Goal: Information Seeking & Learning: Find contact information

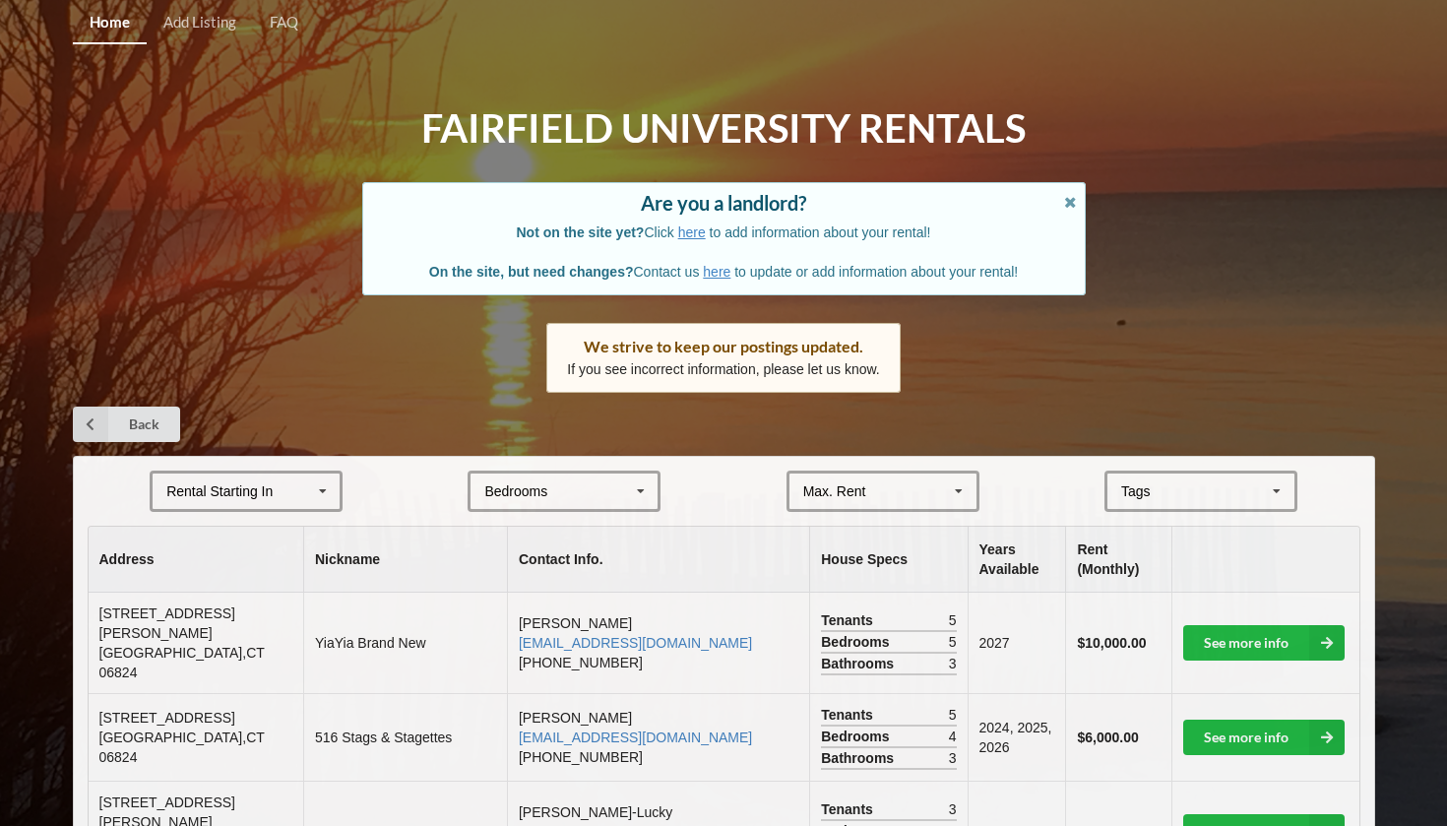
click at [222, 484] on div "Rental Starting In" at bounding box center [219, 491] width 106 height 14
click at [233, 584] on div "2027" at bounding box center [246, 600] width 187 height 36
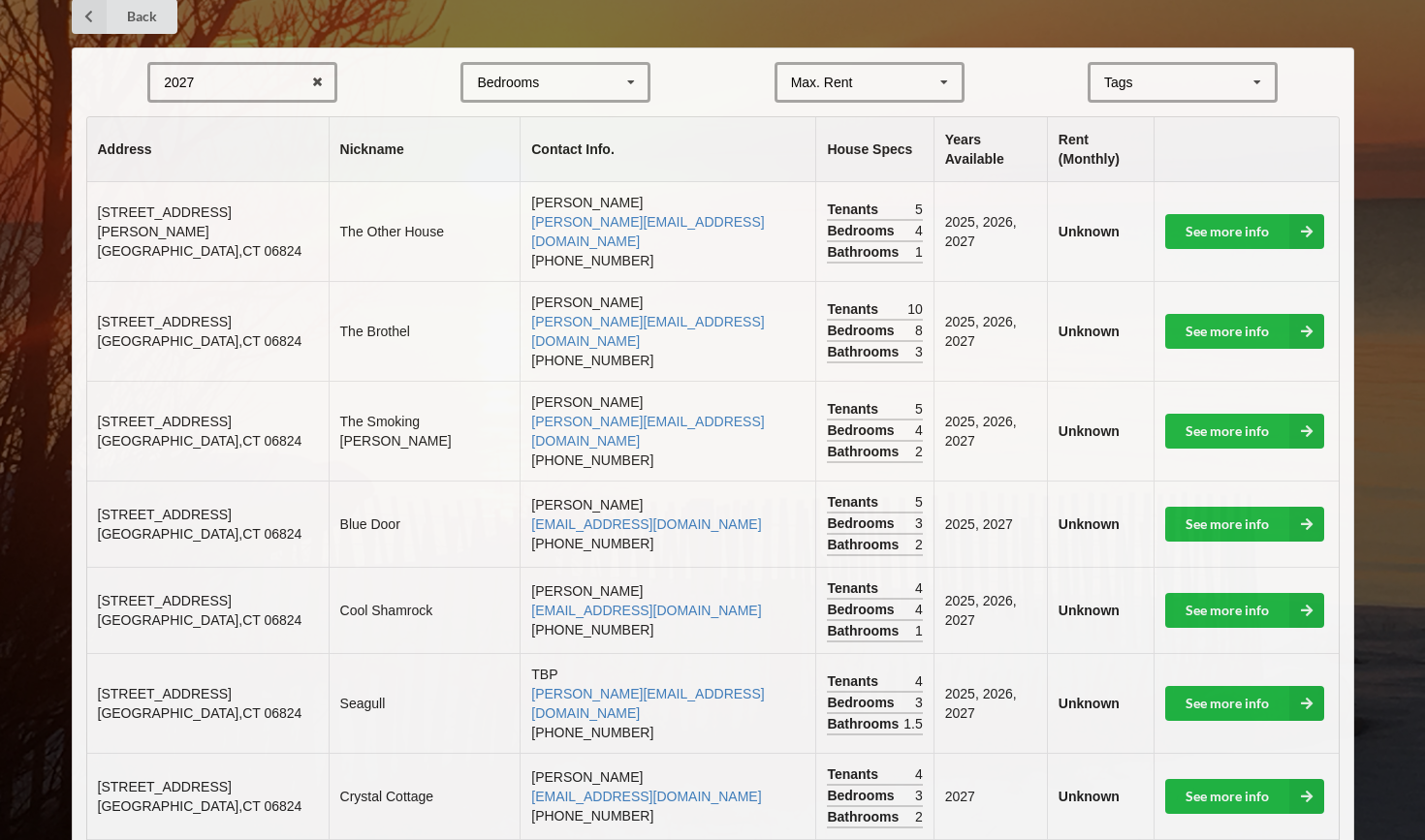
scroll to position [398, 0]
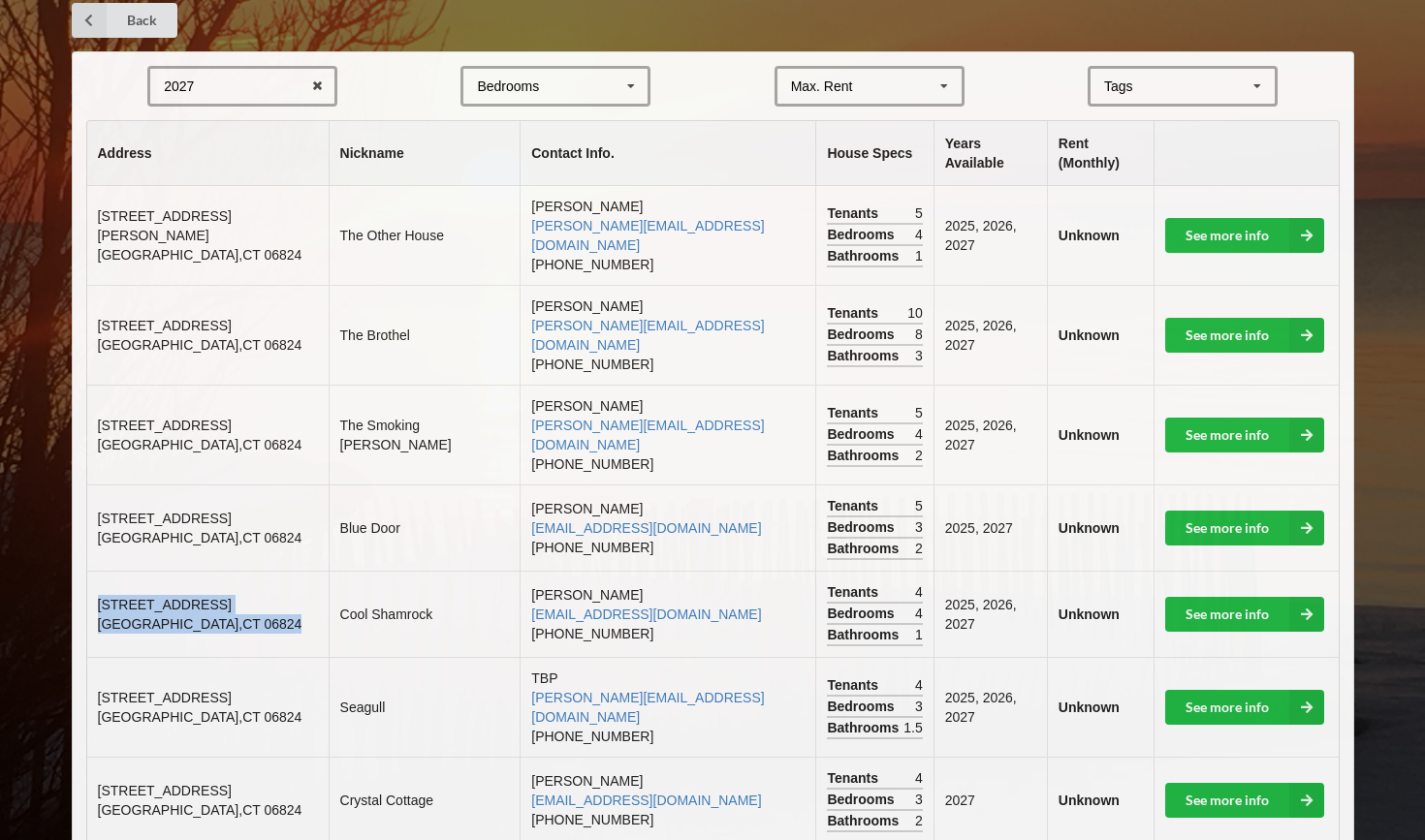
drag, startPoint x: 97, startPoint y: 524, endPoint x: 280, endPoint y: 539, distance: 183.6
click at [280, 571] on td "[STREET_ADDRESS]" at bounding box center [208, 614] width 241 height 87
copy td "[STREET_ADDRESS]"
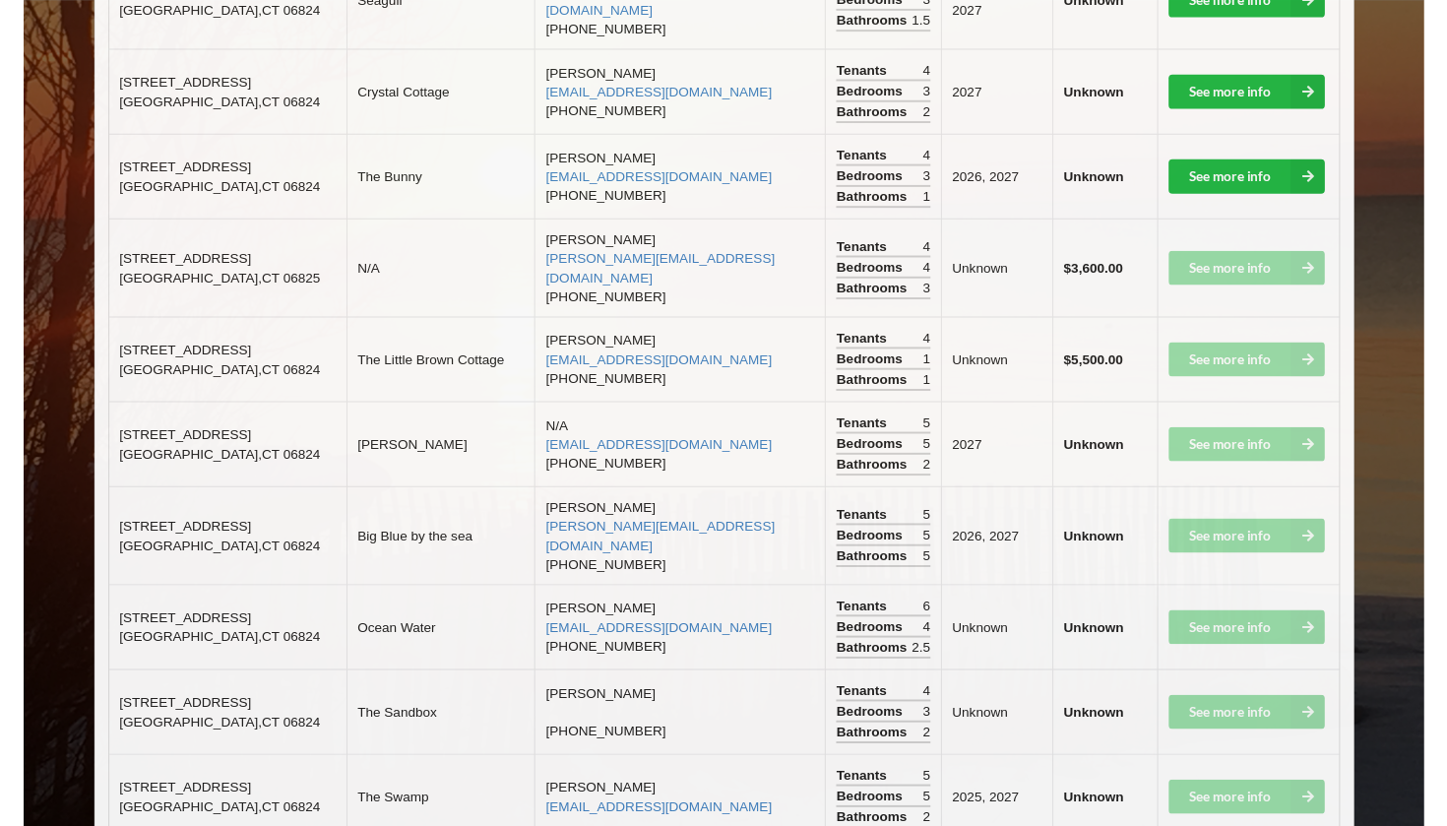
scroll to position [1121, 0]
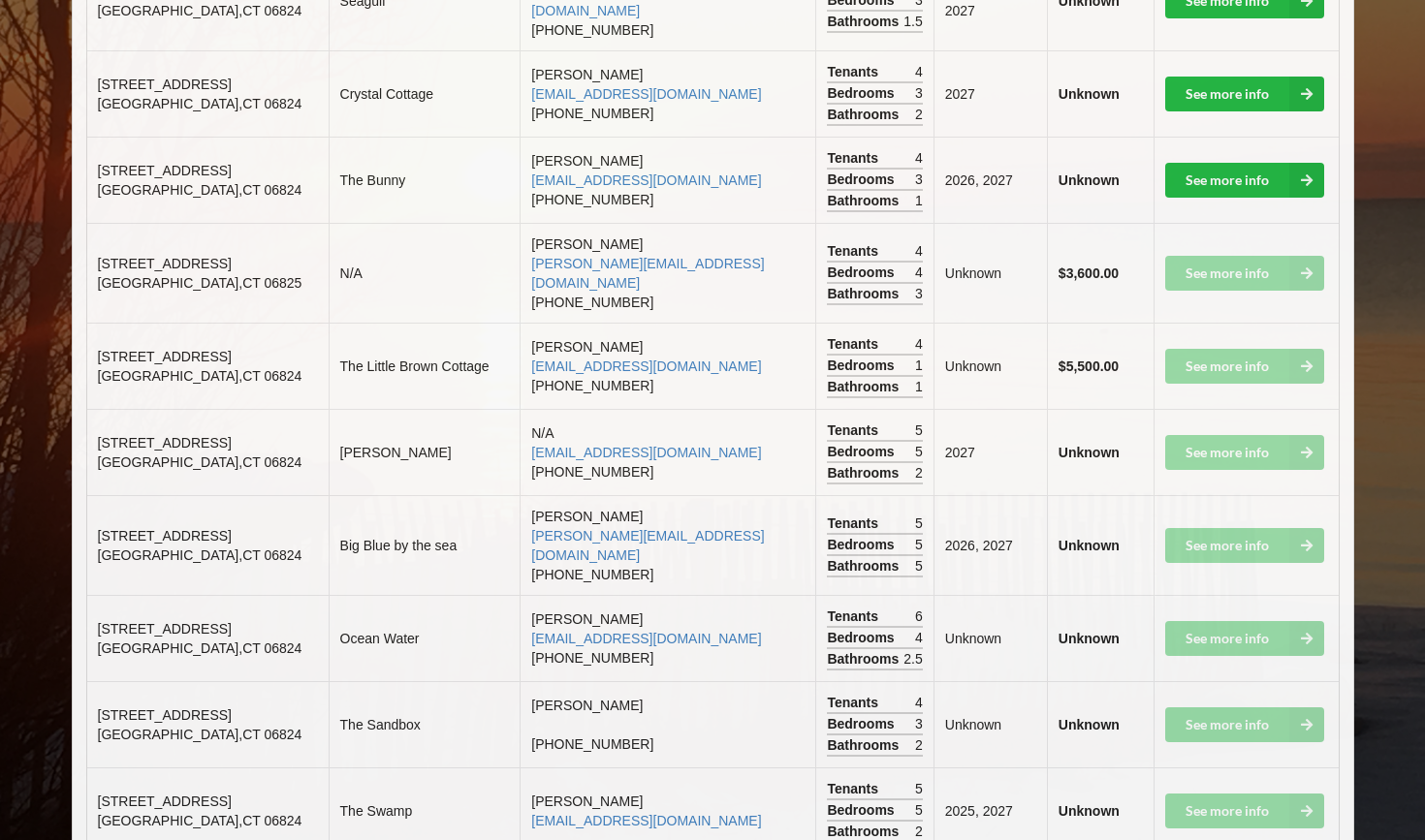
drag, startPoint x: 94, startPoint y: 736, endPoint x: 227, endPoint y: 750, distance: 133.7
copy td "[STREET_ADDRESS]"
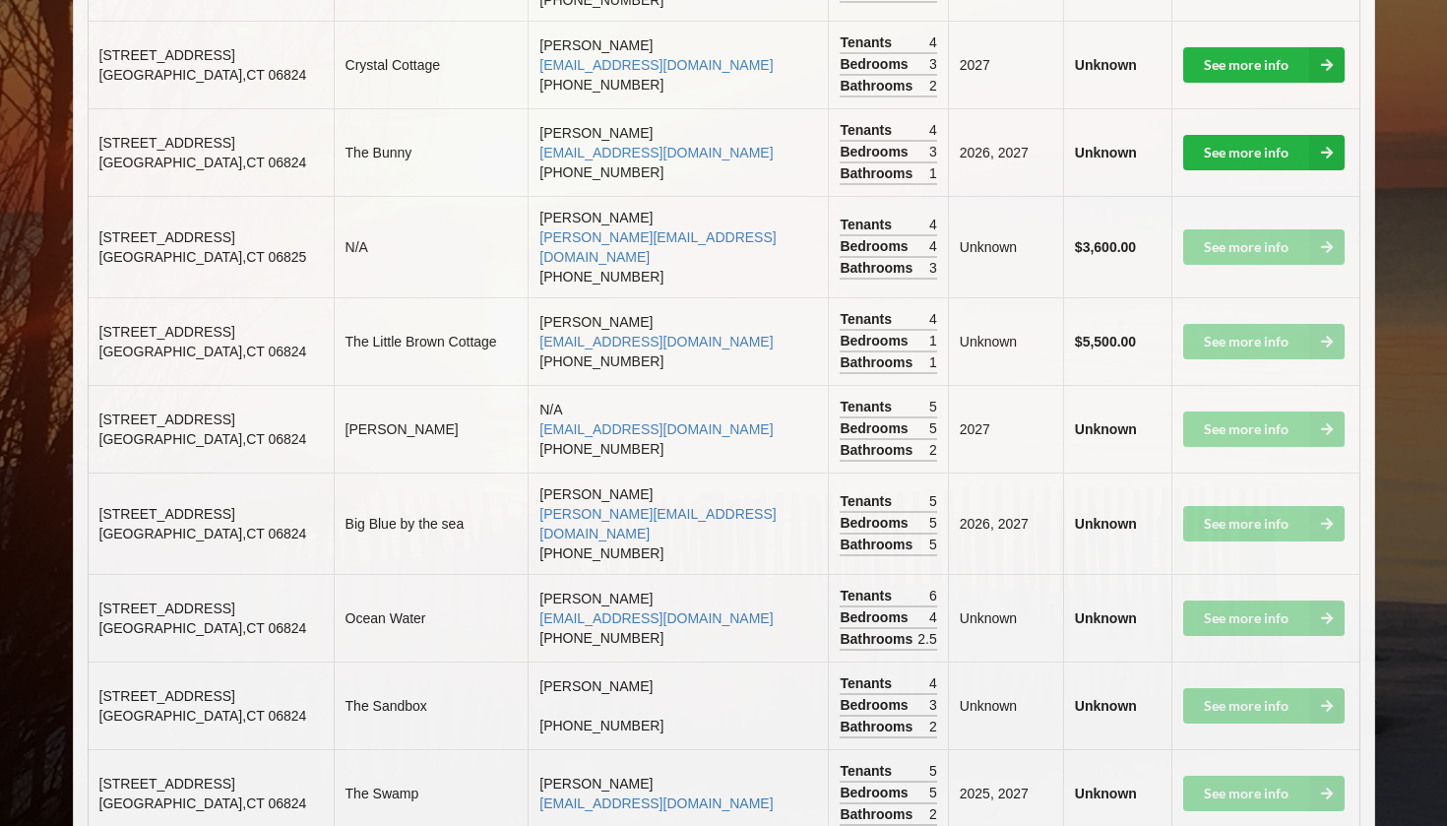
scroll to position [1149, 0]
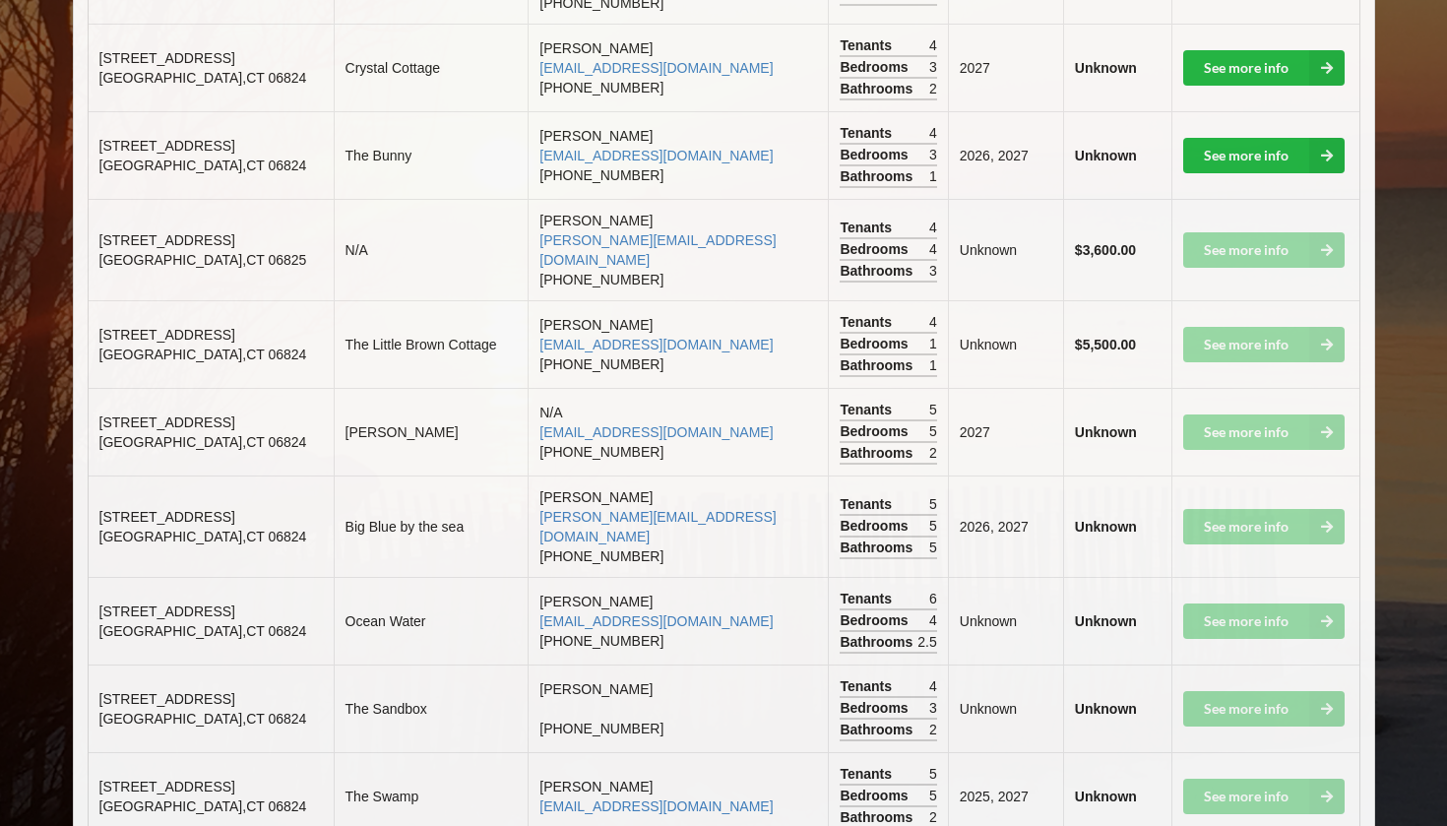
click at [309, 475] on td "[STREET_ADDRESS]" at bounding box center [211, 525] width 245 height 101
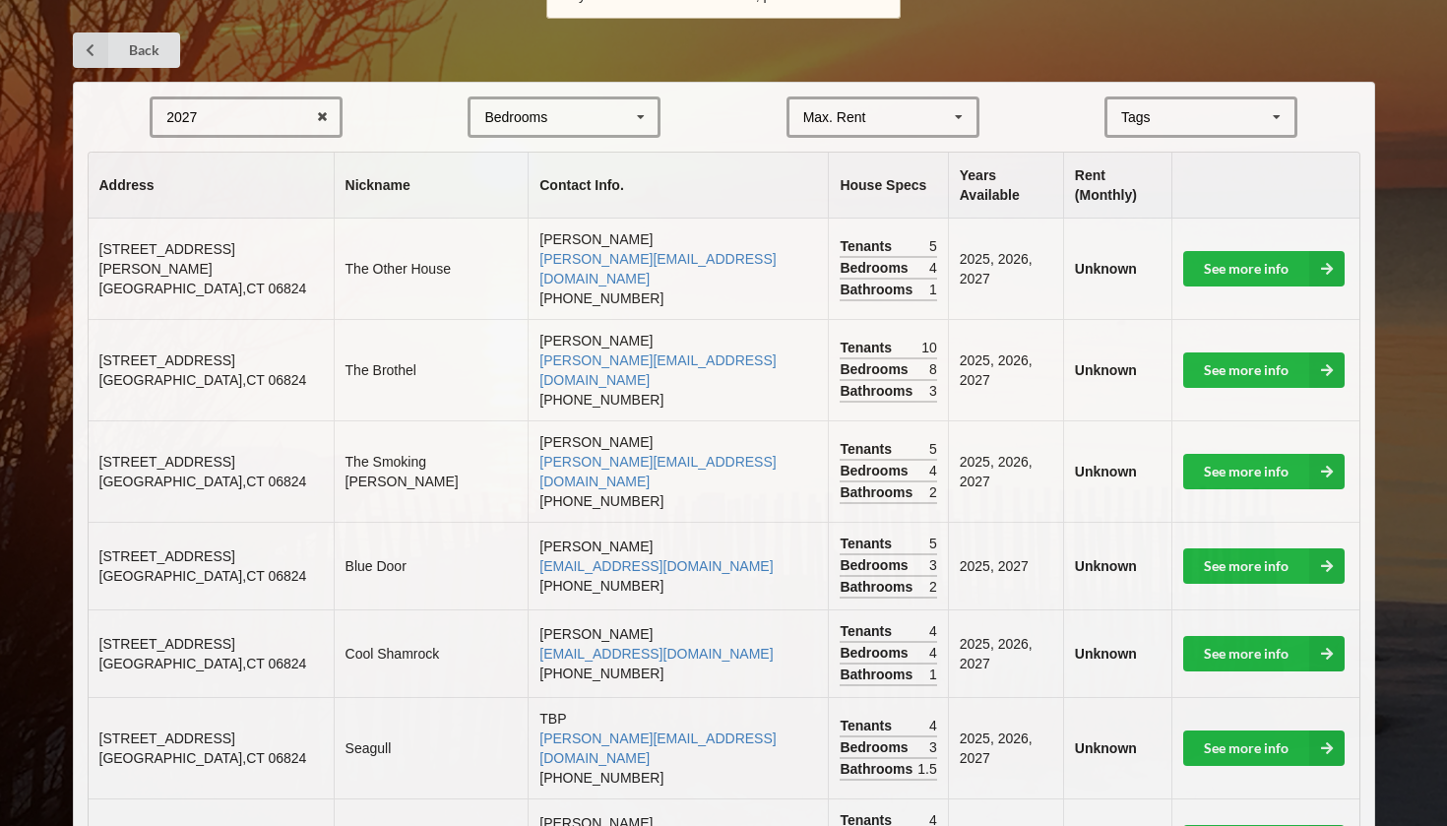
scroll to position [399, 0]
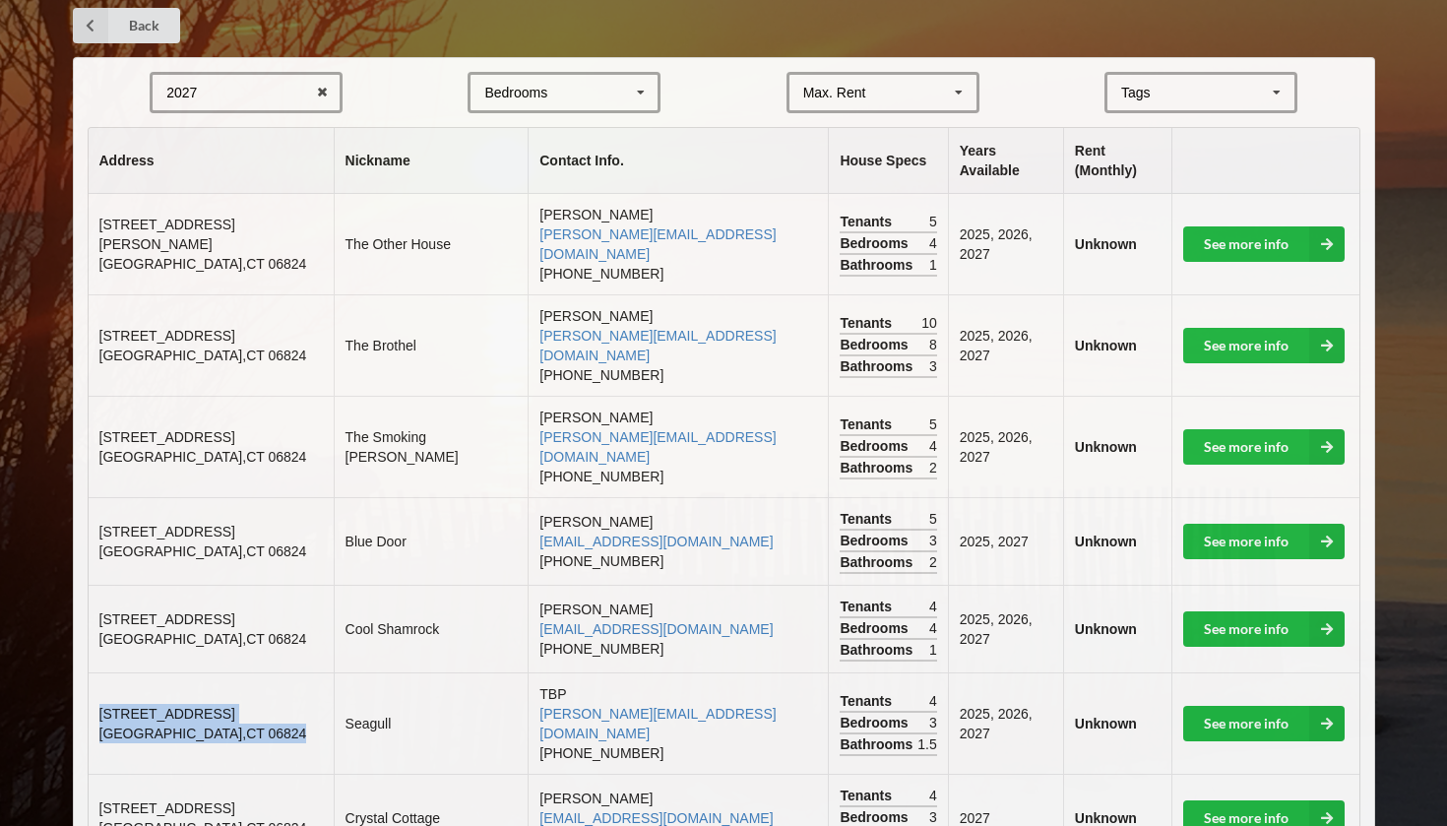
drag, startPoint x: 99, startPoint y: 623, endPoint x: 242, endPoint y: 649, distance: 145.0
click at [242, 672] on td "[STREET_ADDRESS]" at bounding box center [211, 722] width 245 height 101
copy td "[STREET_ADDRESS]"
click at [601, 706] on link "[PERSON_NAME][EMAIL_ADDRESS][DOMAIN_NAME]" at bounding box center [657, 723] width 236 height 35
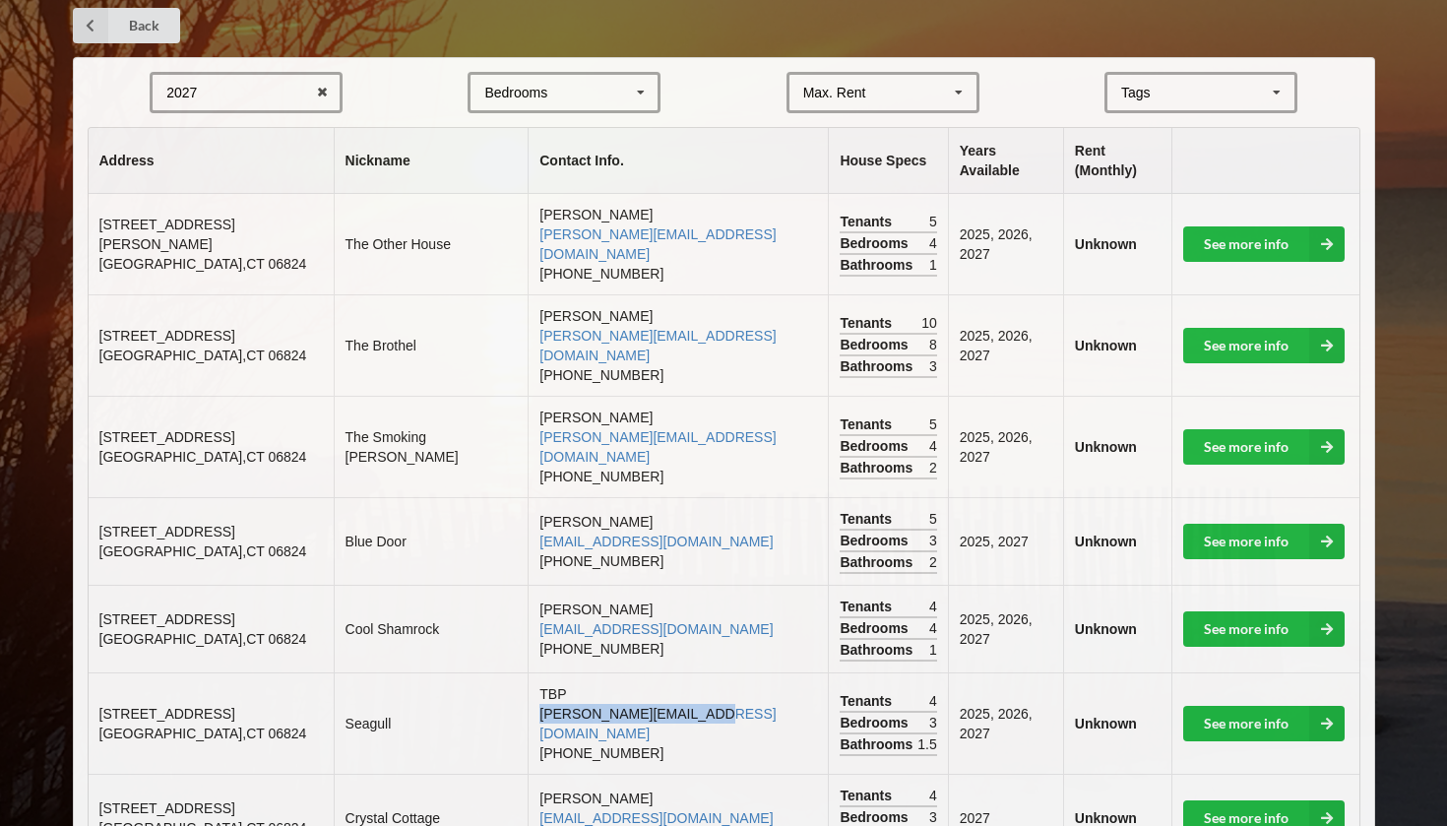
drag, startPoint x: 98, startPoint y: 624, endPoint x: 307, endPoint y: 622, distance: 208.7
click at [307, 672] on td "[STREET_ADDRESS]" at bounding box center [211, 722] width 245 height 101
copy span "[STREET_ADDRESS]"
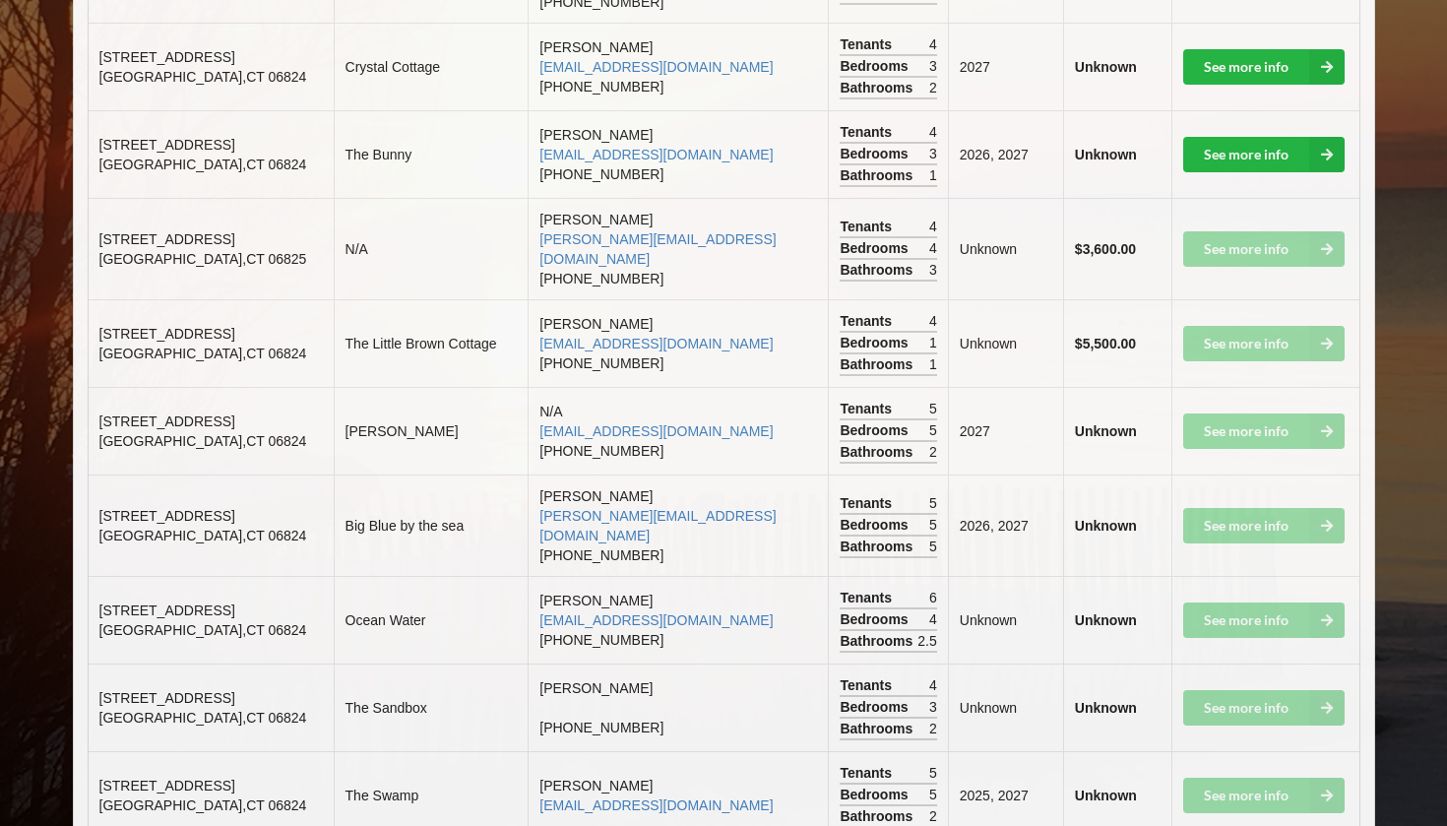
scroll to position [1149, 0]
click at [476, 752] on td "The Swamp" at bounding box center [431, 796] width 195 height 88
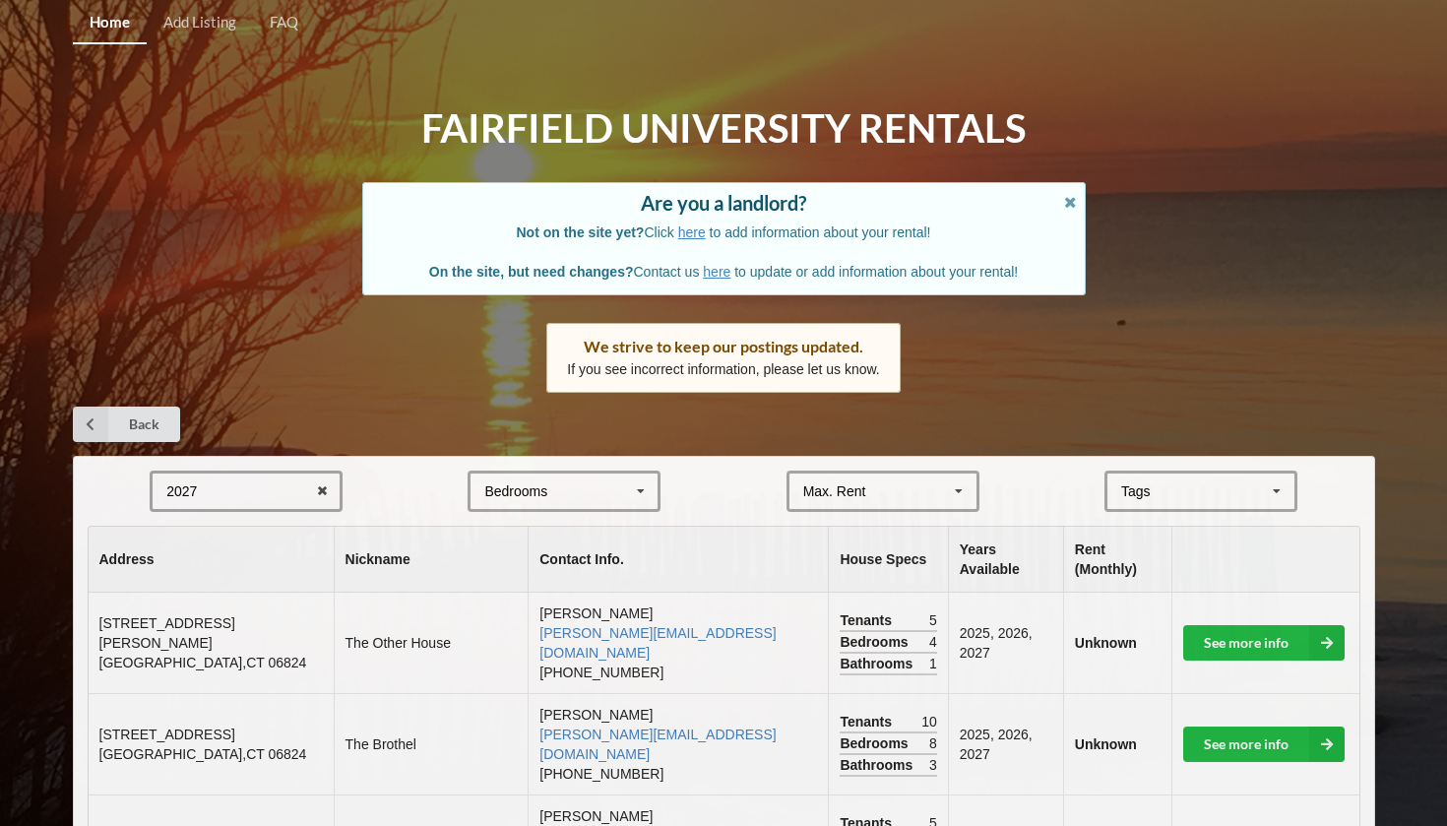
scroll to position [0, 0]
click at [93, 407] on icon at bounding box center [90, 423] width 35 height 35
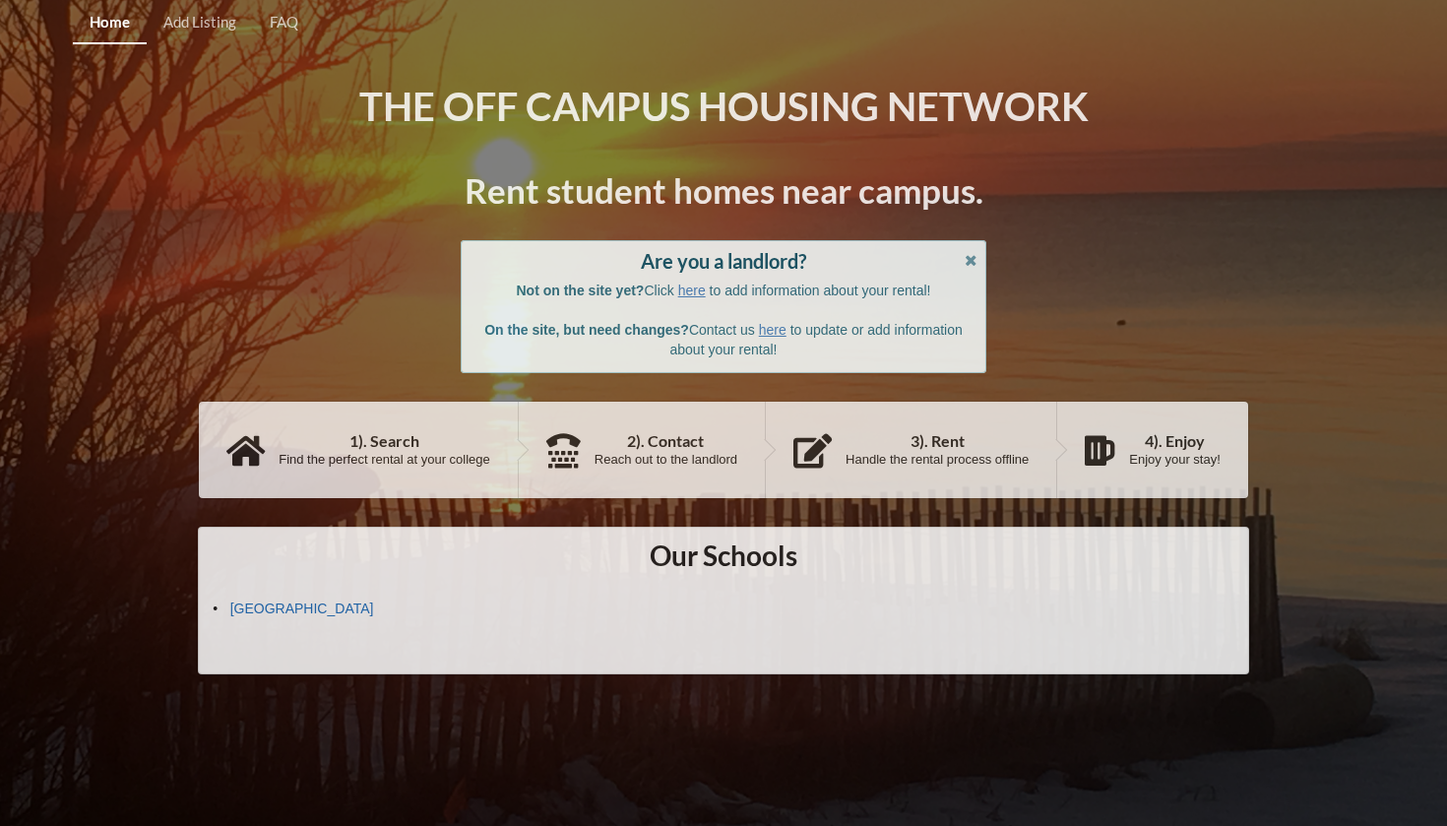
click at [268, 603] on link "[GEOGRAPHIC_DATA]" at bounding box center [302, 608] width 144 height 16
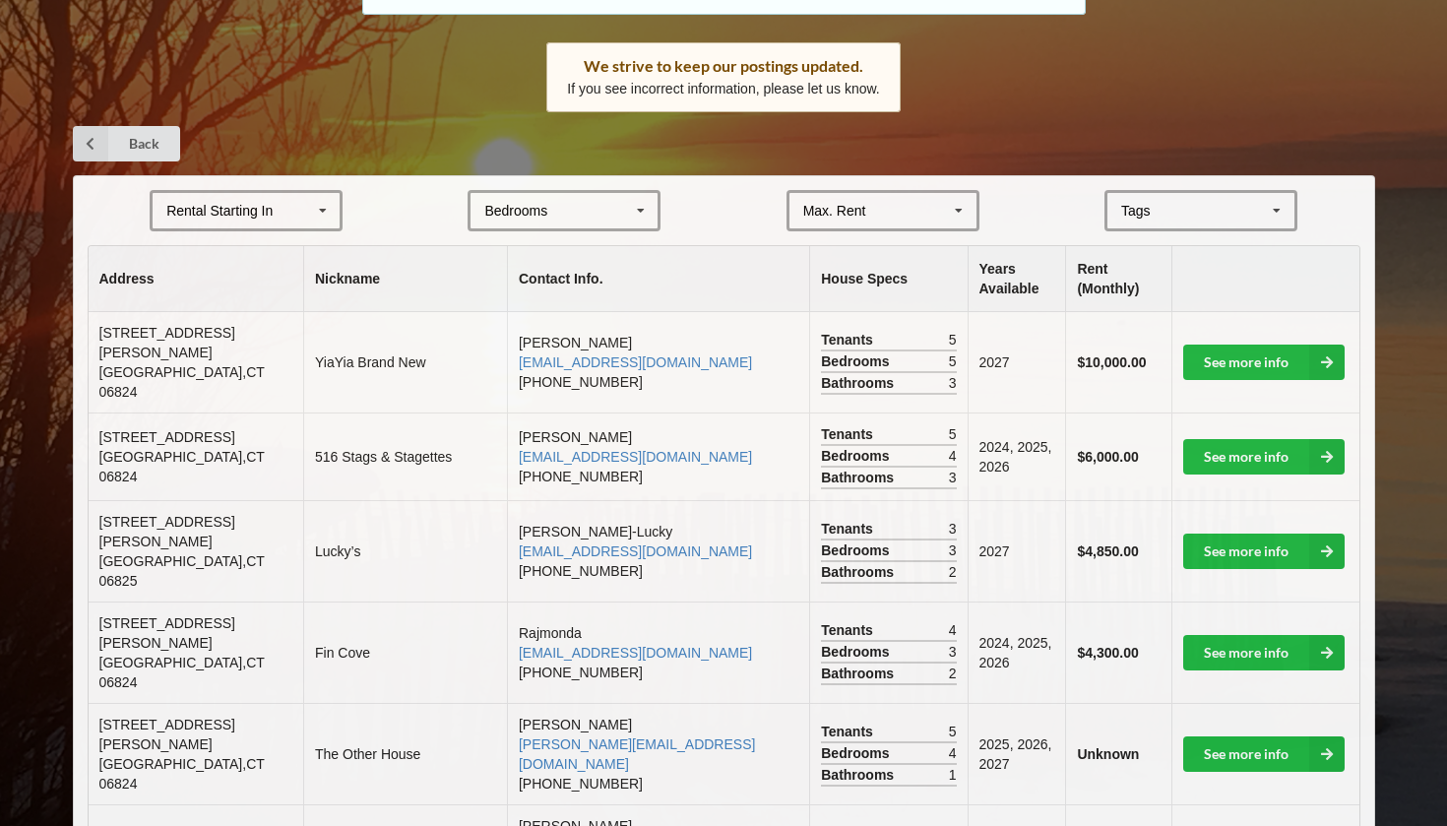
scroll to position [279, 0]
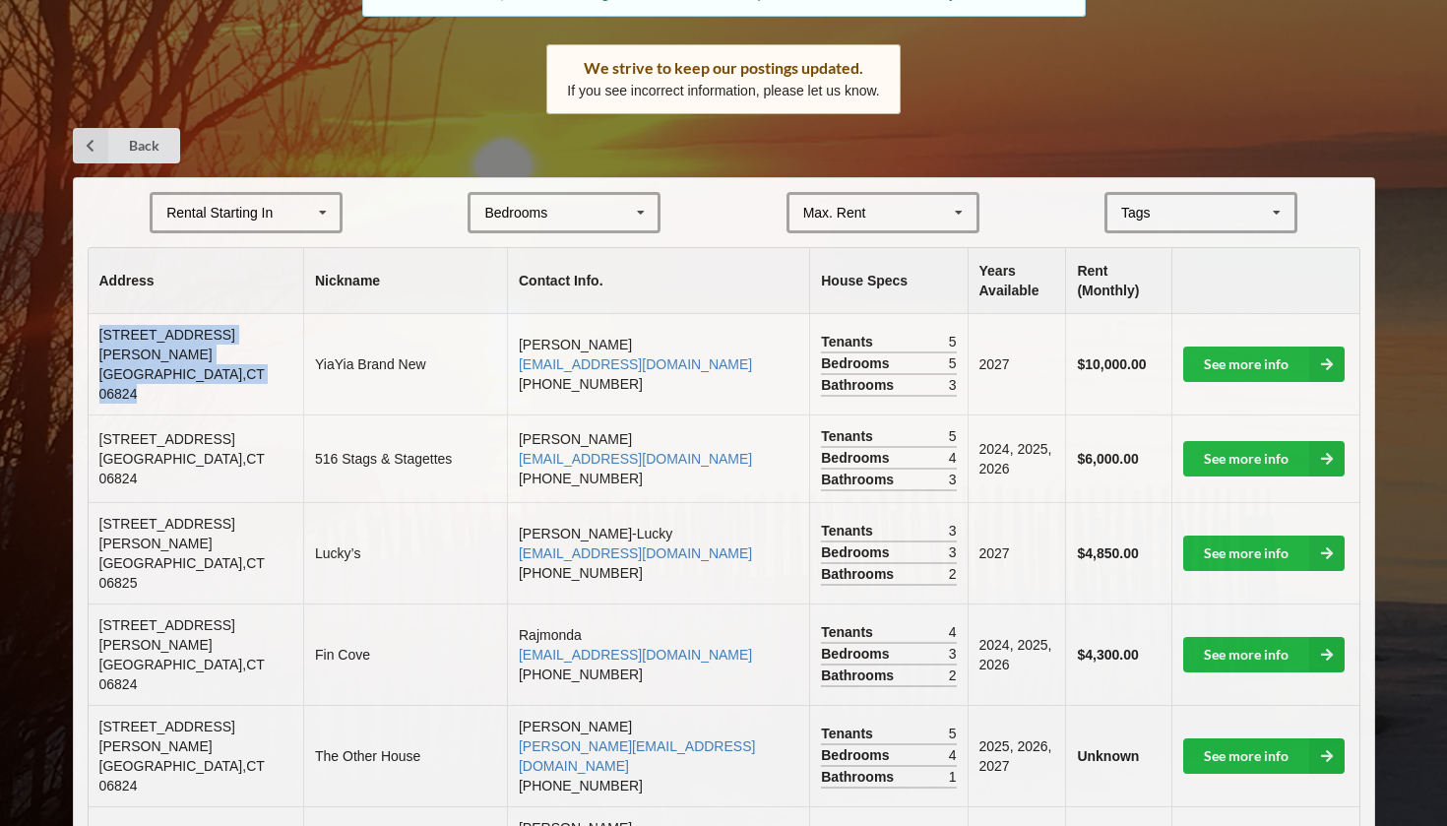
drag, startPoint x: 99, startPoint y: 343, endPoint x: 235, endPoint y: 358, distance: 136.6
click at [235, 358] on td "[STREET_ADDRESS][PERSON_NAME]" at bounding box center [196, 364] width 215 height 100
copy td "[STREET_ADDRESS][PERSON_NAME]"
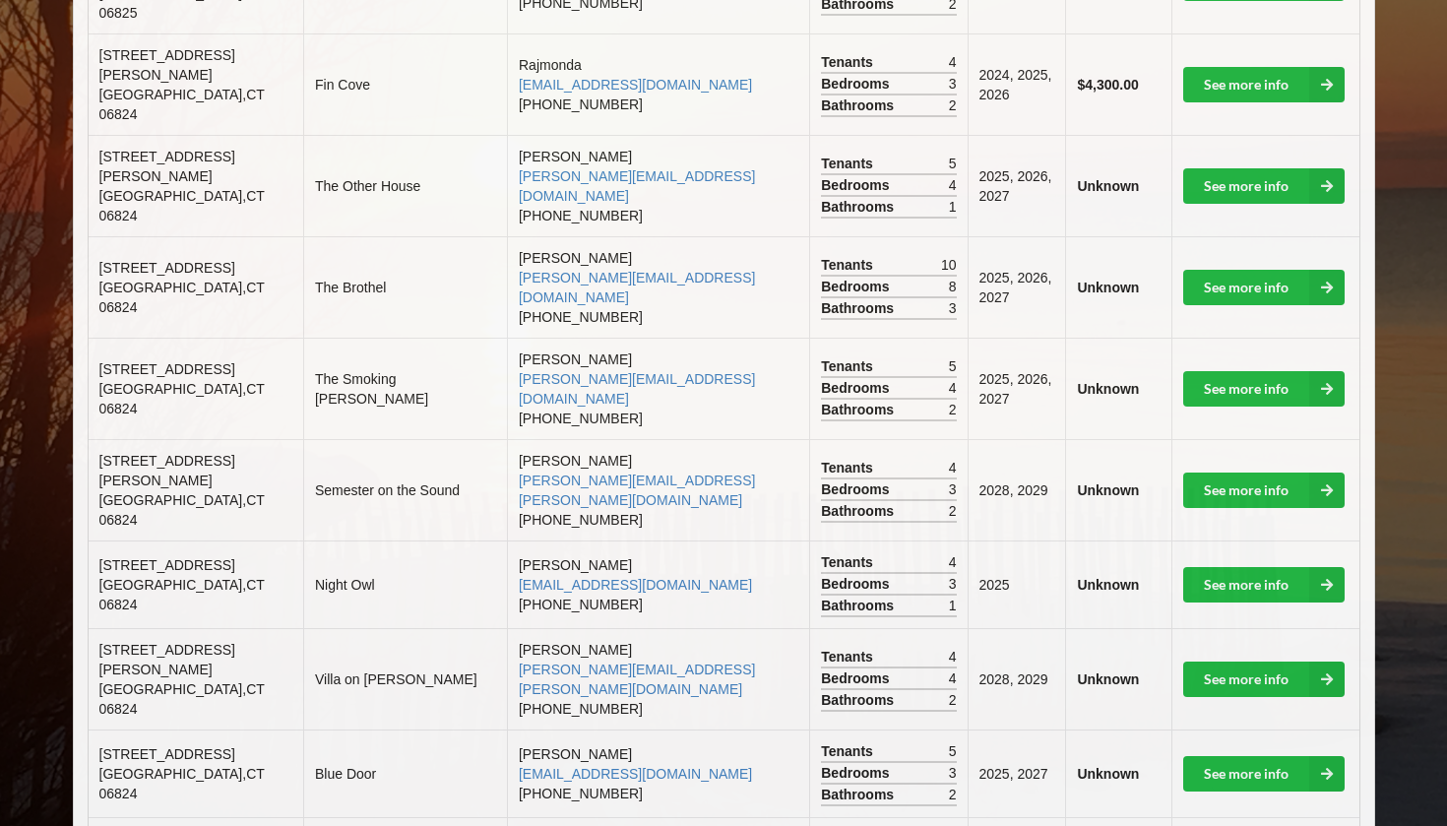
scroll to position [845, 0]
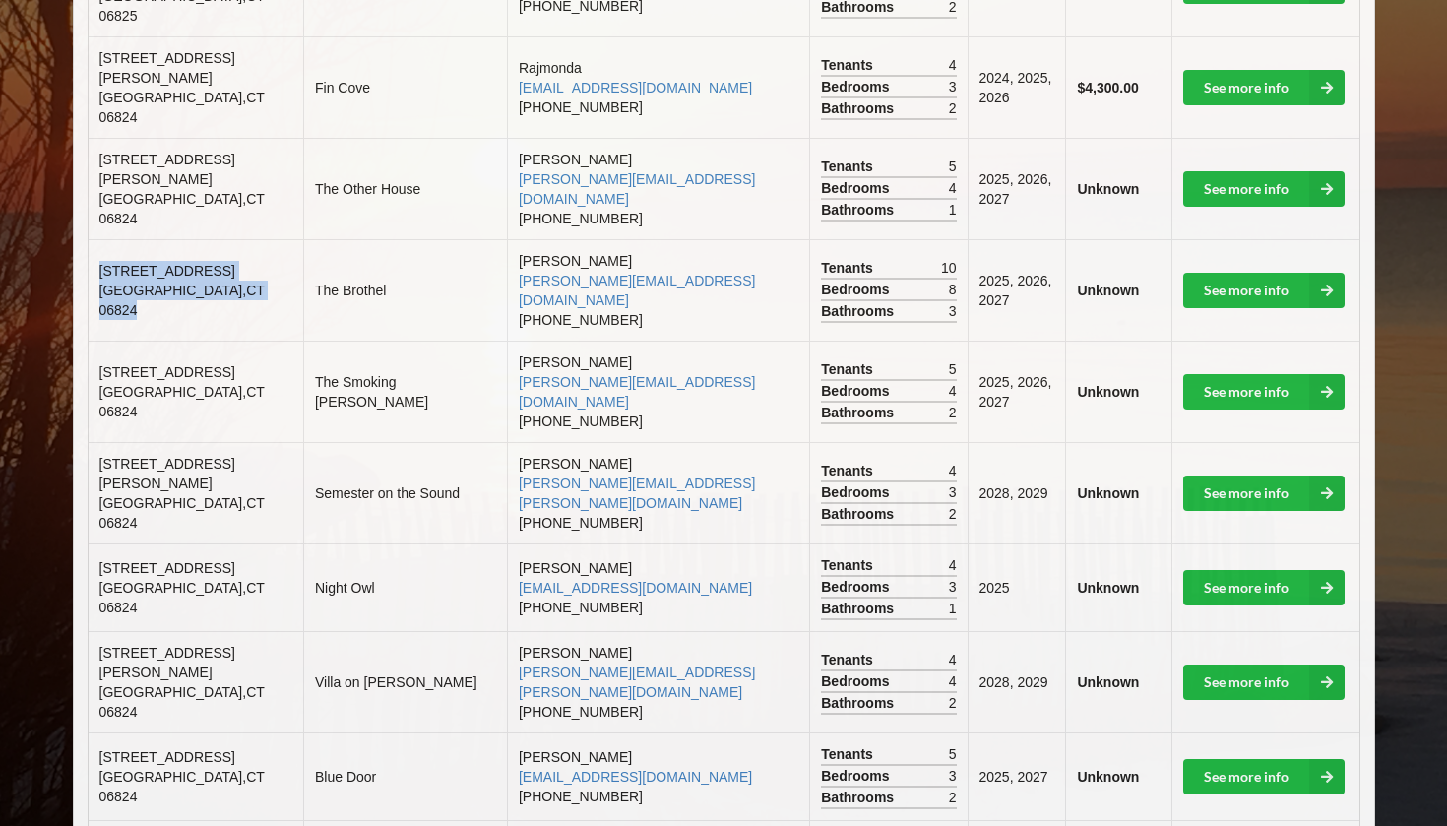
drag, startPoint x: 100, startPoint y: 197, endPoint x: 225, endPoint y: 217, distance: 126.5
click at [225, 239] on td "[STREET_ADDRESS]" at bounding box center [196, 289] width 215 height 101
copy td "[STREET_ADDRESS]"
